Goal: Find specific page/section: Find specific page/section

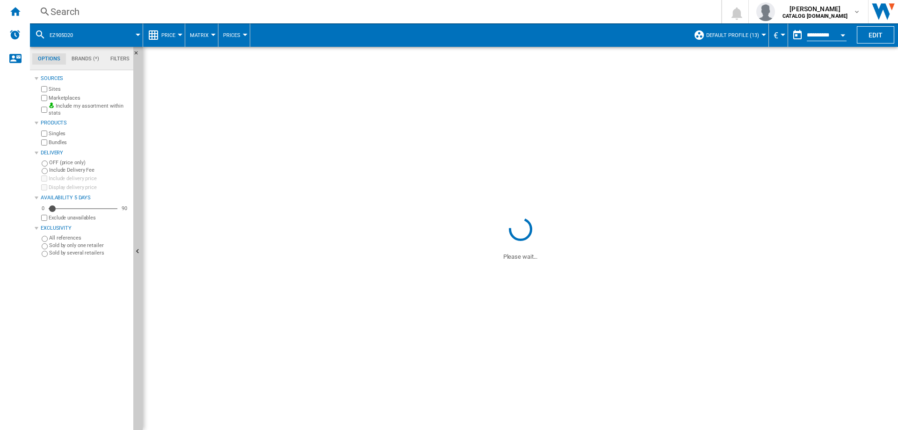
click at [160, 11] on div "Search" at bounding box center [374, 11] width 646 height 13
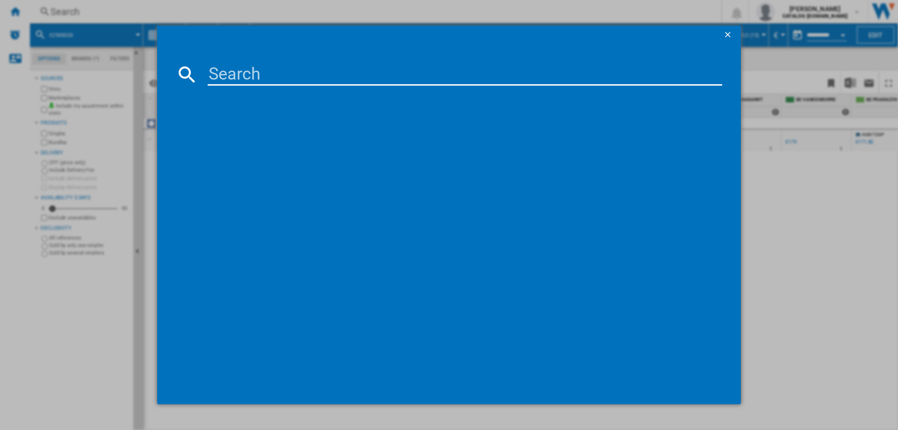
click at [300, 76] on input at bounding box center [465, 74] width 514 height 22
type input "LM841B10"
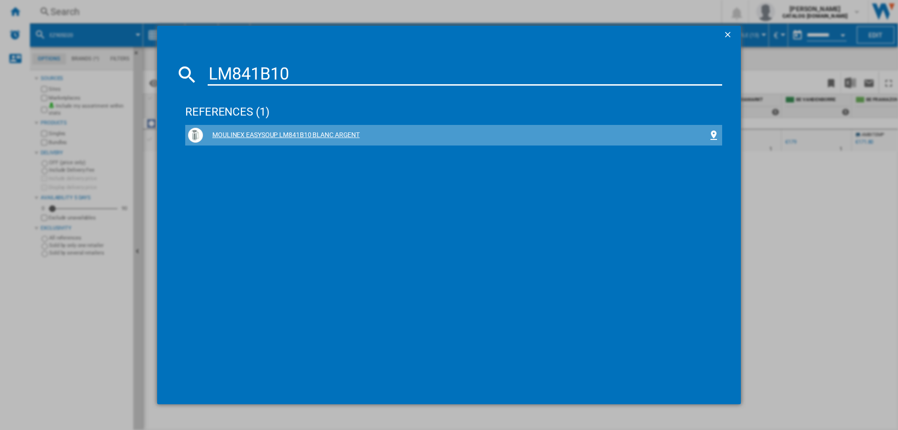
click at [312, 132] on div "MOULINEX EASYSOUP LM841B10 BLANC ARGENT" at bounding box center [455, 134] width 505 height 9
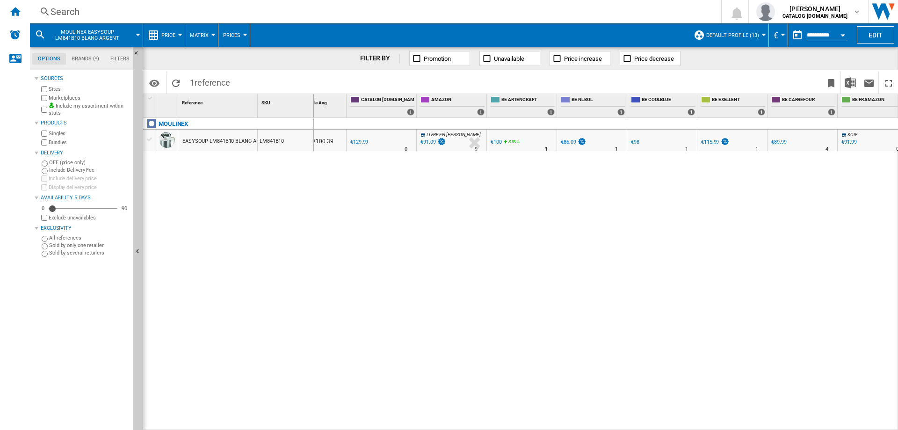
scroll to position [0, 94]
